Goal: Task Accomplishment & Management: Manage account settings

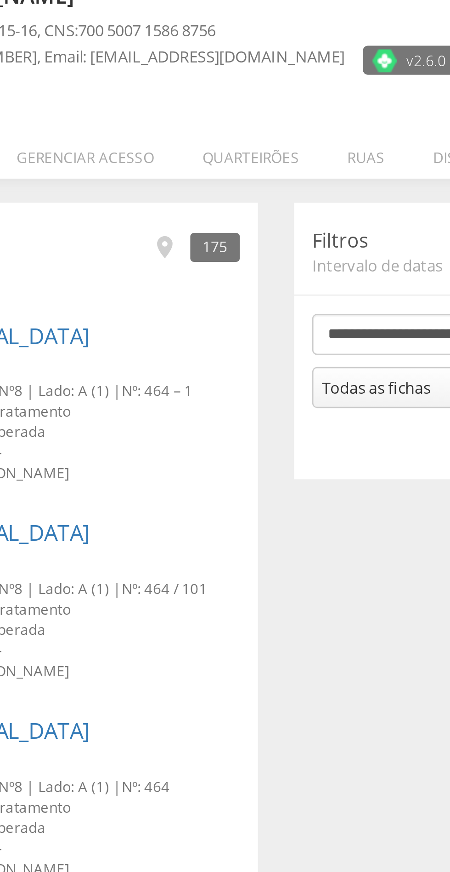
click at [219, 133] on li "Quarteirões" at bounding box center [215, 130] width 55 height 22
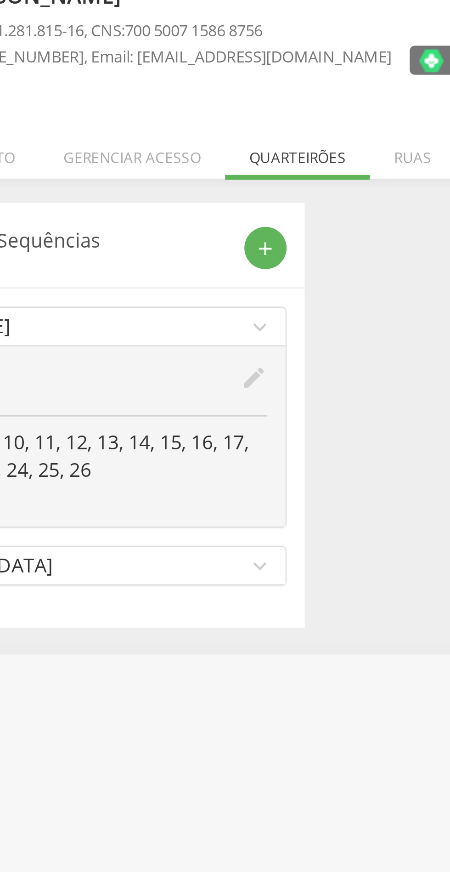
click at [201, 217] on icon "edit" at bounding box center [199, 216] width 10 height 10
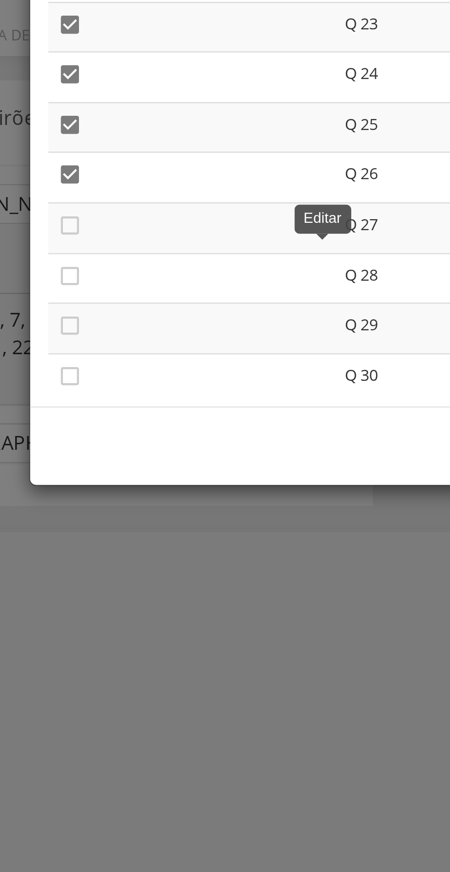
scroll to position [404, 0]
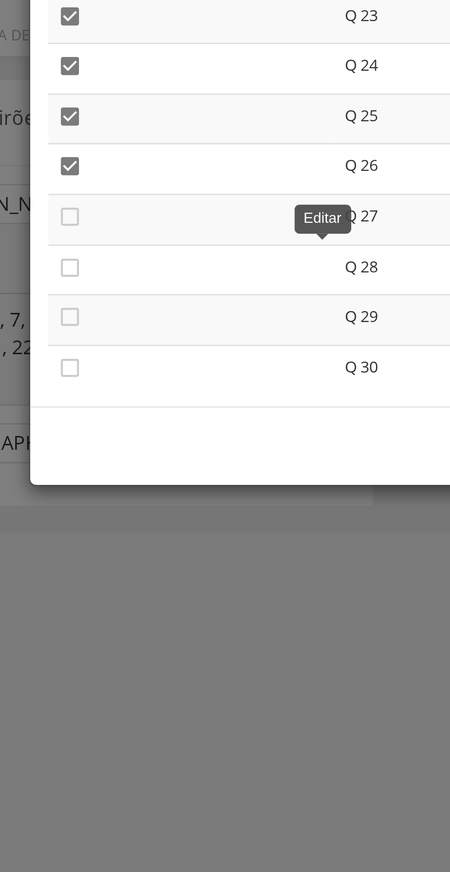
click at [106, 213] on td "" at bounding box center [149, 221] width 109 height 19
click at [104, 223] on icon "" at bounding box center [102, 220] width 9 height 9
click at [104, 203] on icon "" at bounding box center [102, 201] width 9 height 9
click at [104, 242] on icon "" at bounding box center [102, 239] width 9 height 9
click at [105, 260] on icon "" at bounding box center [102, 258] width 9 height 9
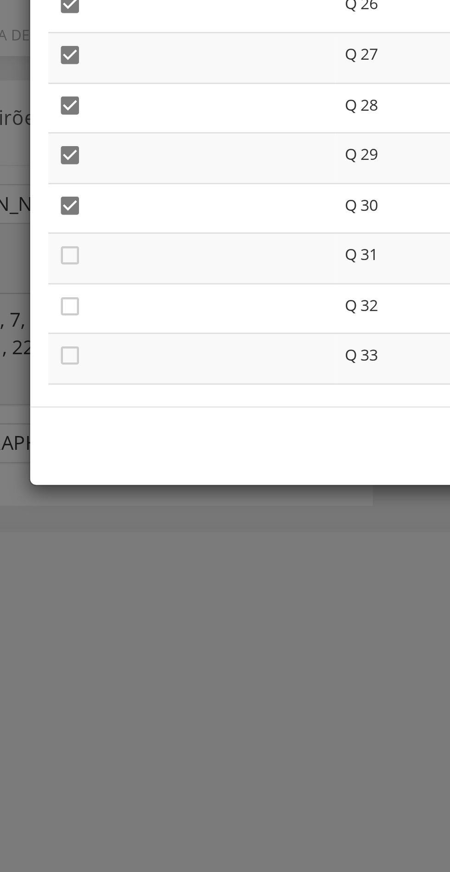
scroll to position [465, 0]
click at [104, 218] on icon "" at bounding box center [102, 215] width 9 height 9
click at [104, 238] on icon "" at bounding box center [102, 235] width 9 height 9
click at [105, 257] on icon "" at bounding box center [102, 253] width 9 height 9
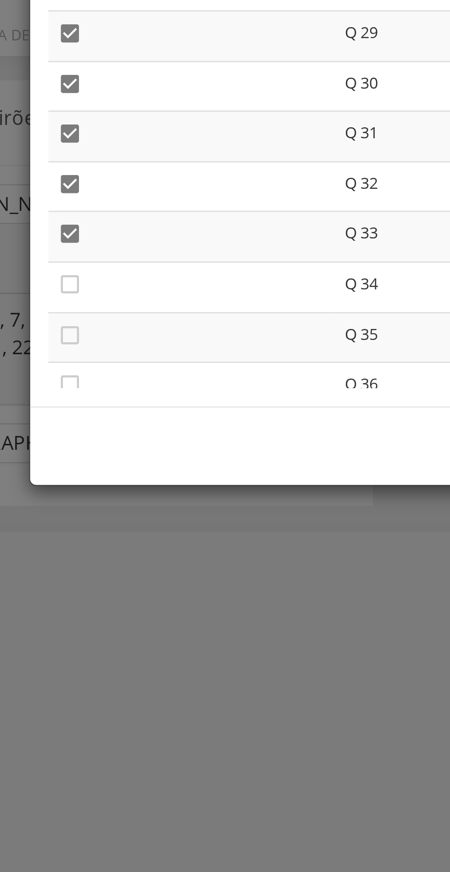
scroll to position [512, 0]
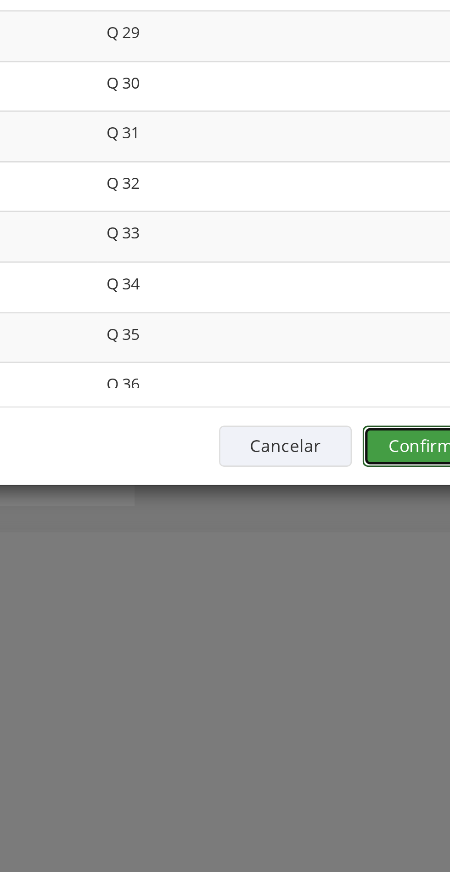
click at [325, 290] on button "Confirmar" at bounding box center [330, 289] width 51 height 16
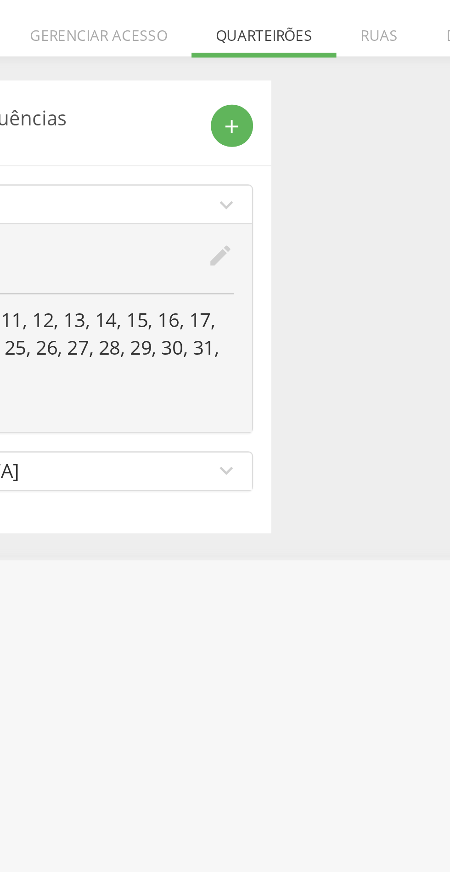
click at [202, 214] on icon "edit" at bounding box center [199, 216] width 10 height 10
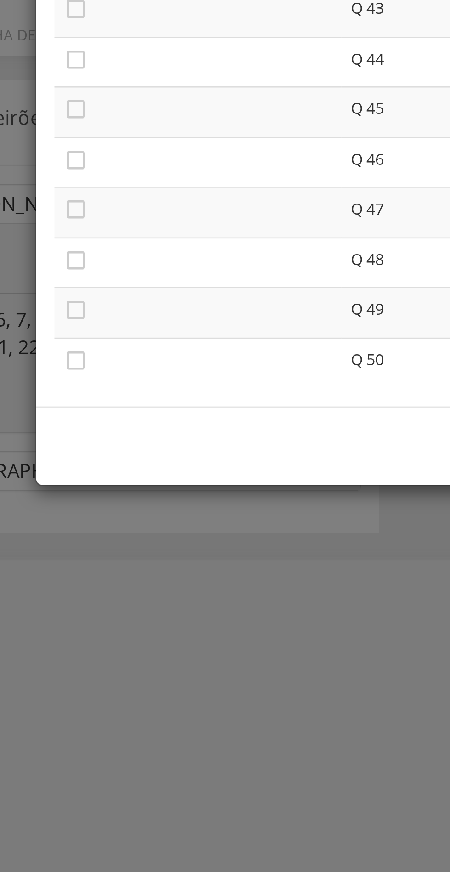
scroll to position [787, 0]
click at [103, 203] on icon "" at bounding box center [102, 199] width 9 height 9
click at [103, 220] on icon "" at bounding box center [102, 218] width 9 height 9
click at [103, 240] on icon "" at bounding box center [102, 237] width 9 height 9
click at [106, 261] on icon "" at bounding box center [102, 256] width 9 height 9
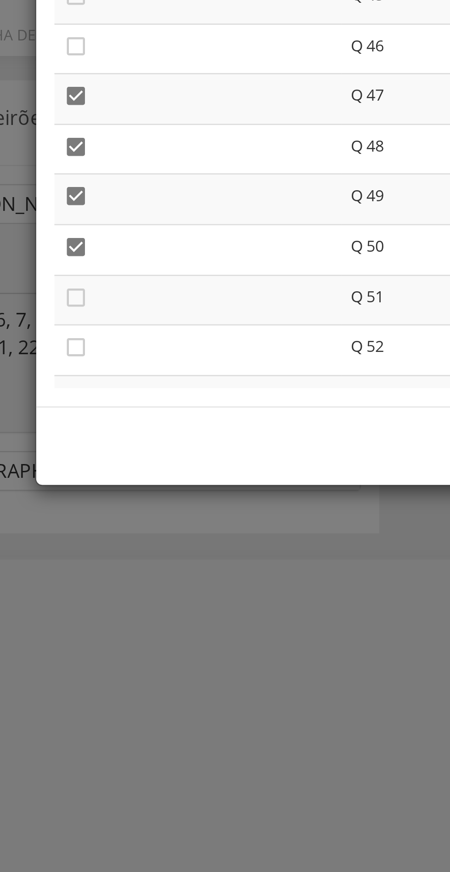
scroll to position [838, 0]
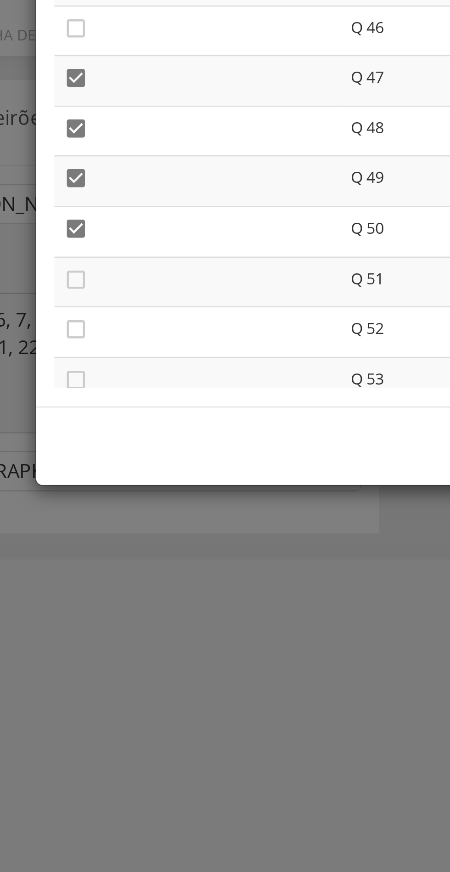
click at [106, 227] on icon "" at bounding box center [102, 224] width 9 height 9
click at [98, 248] on icon "" at bounding box center [102, 243] width 9 height 9
click at [104, 267] on div "**********" at bounding box center [225, 156] width 275 height 233
click at [104, 265] on icon "" at bounding box center [102, 263] width 9 height 9
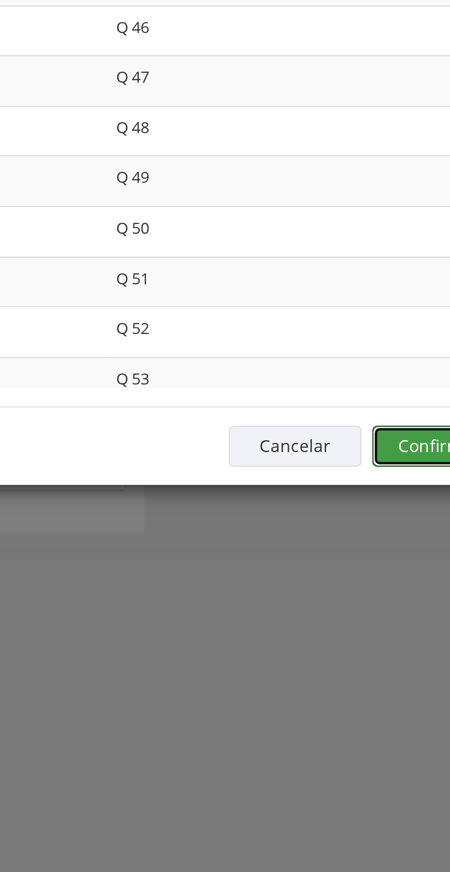
click at [325, 294] on button "Confirmar" at bounding box center [330, 289] width 51 height 16
